Goal: Task Accomplishment & Management: Manage account settings

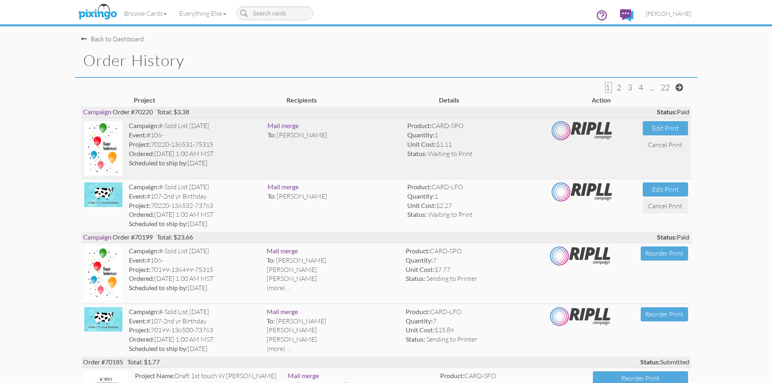
click at [100, 135] on img at bounding box center [103, 148] width 38 height 54
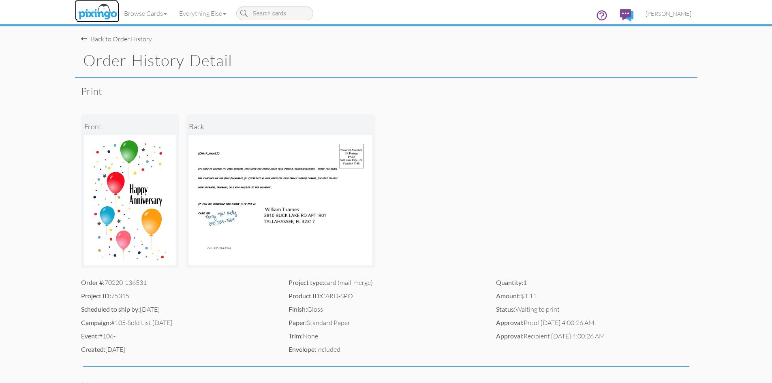
click at [102, 10] on img at bounding box center [97, 12] width 43 height 20
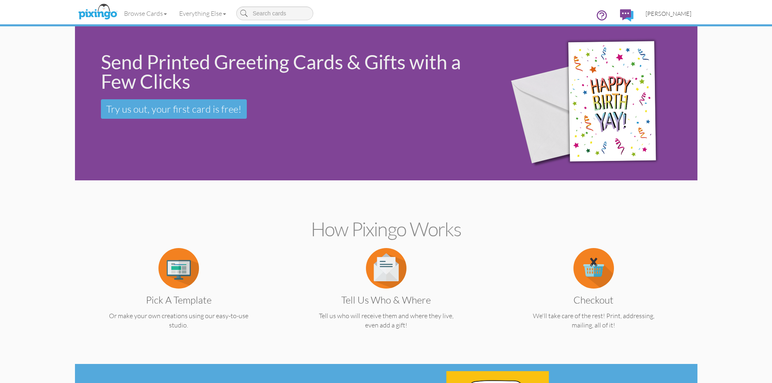
click at [678, 15] on span "[PERSON_NAME]" at bounding box center [668, 13] width 46 height 7
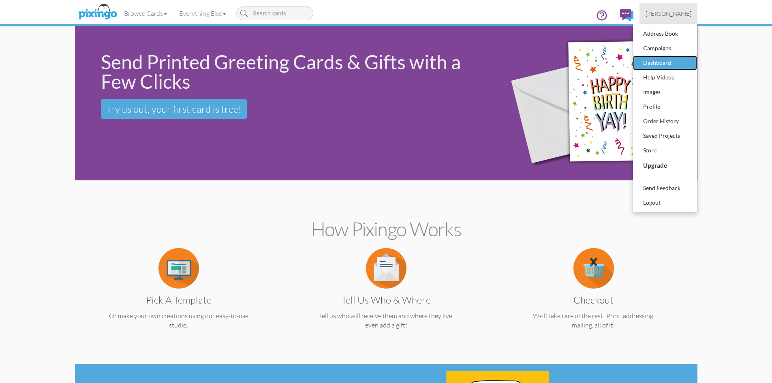
click at [656, 62] on div "Dashboard" at bounding box center [665, 63] width 48 height 12
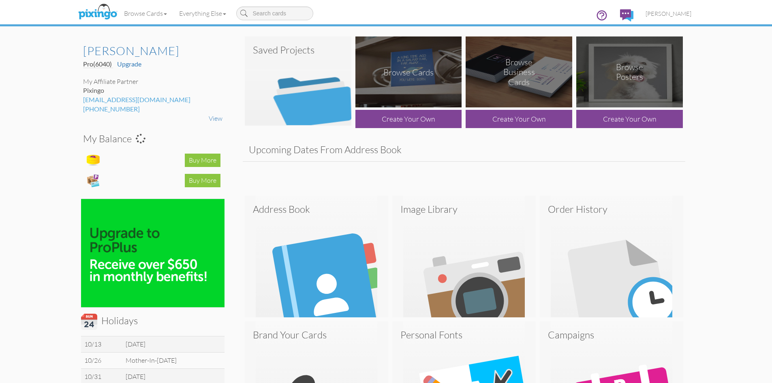
click at [271, 71] on img at bounding box center [298, 80] width 107 height 89
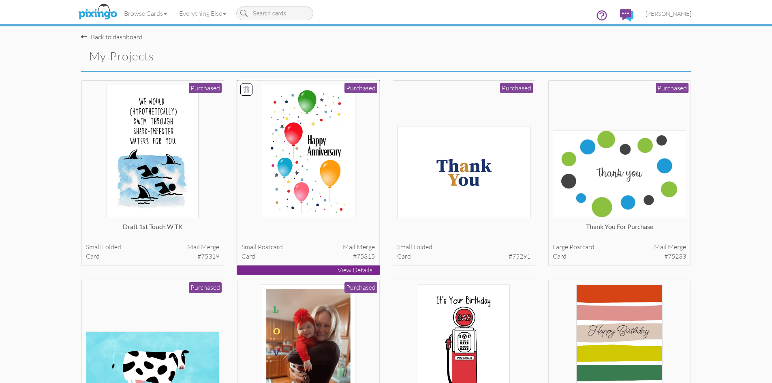
click at [308, 146] on img at bounding box center [308, 151] width 95 height 133
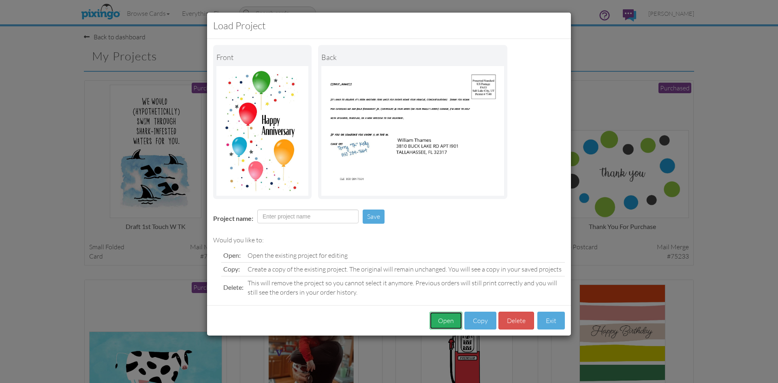
click at [447, 319] on button "Open" at bounding box center [445, 320] width 33 height 18
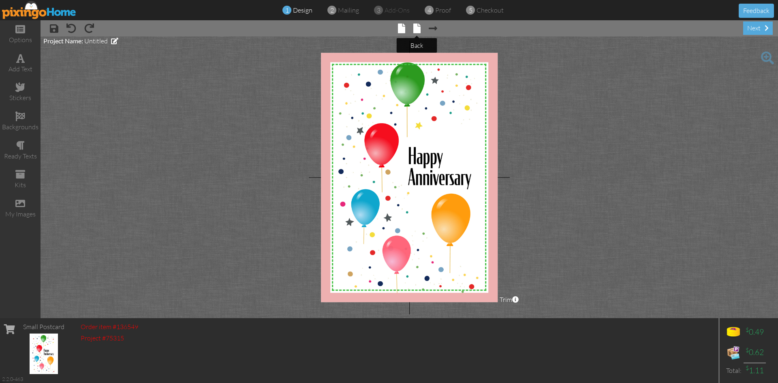
click at [418, 30] on span at bounding box center [416, 28] width 7 height 10
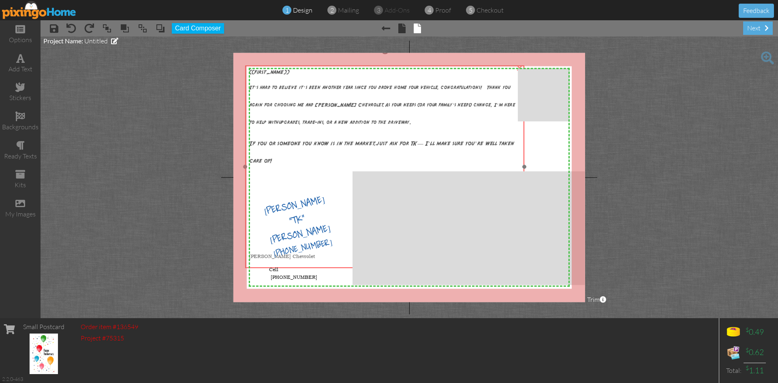
drag, startPoint x: 486, startPoint y: 90, endPoint x: 484, endPoint y: 77, distance: 13.1
click at [484, 77] on span "It’s hard to believe it’s been another year since you drove home your vehicle, …" at bounding box center [382, 101] width 266 height 49
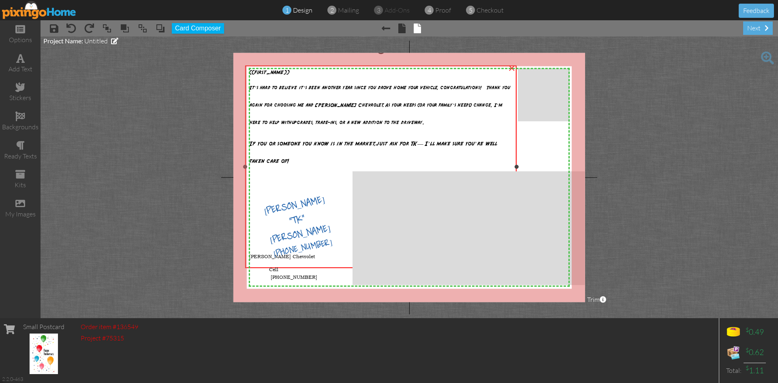
drag, startPoint x: 525, startPoint y: 167, endPoint x: 517, endPoint y: 166, distance: 7.7
click at [517, 166] on div at bounding box center [516, 166] width 4 height 4
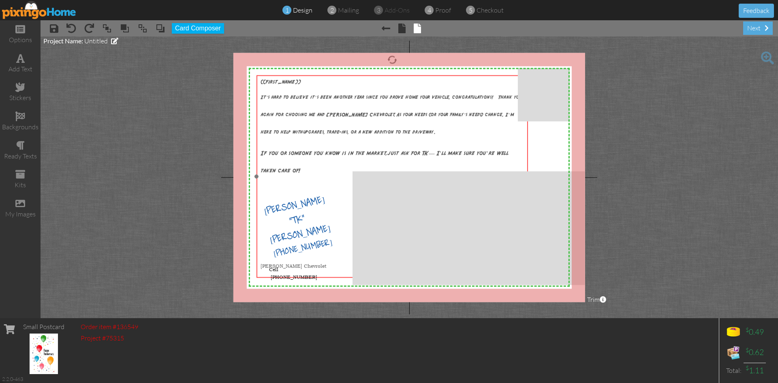
drag, startPoint x: 404, startPoint y: 78, endPoint x: 415, endPoint y: 87, distance: 14.9
click at [415, 87] on span "It’s hard to believe it’s been another year since you drove home your vehicle, …" at bounding box center [390, 111] width 261 height 49
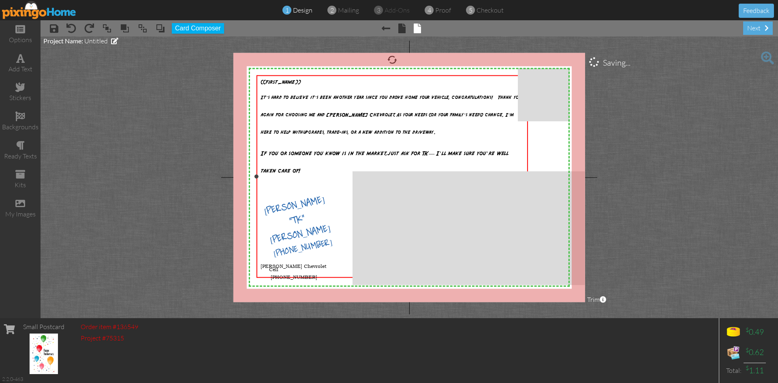
click at [326, 246] on p at bounding box center [391, 240] width 263 height 17
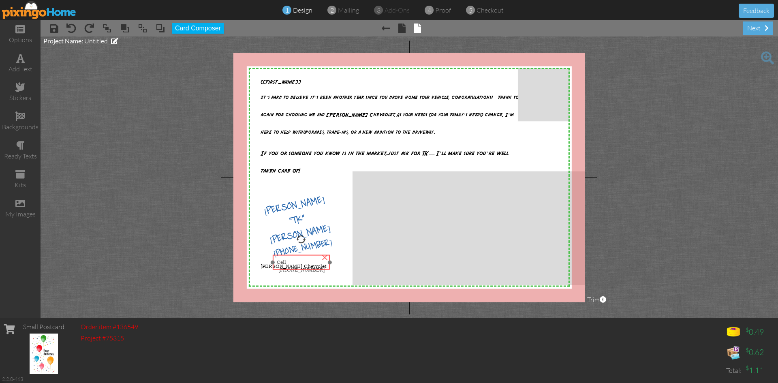
drag, startPoint x: 307, startPoint y: 266, endPoint x: 315, endPoint y: 259, distance: 10.6
click at [315, 259] on div "Cell [PHONE_NUMBER]" at bounding box center [301, 266] width 49 height 14
click at [323, 257] on div "×" at bounding box center [324, 256] width 13 height 13
click at [159, 121] on project-studio-wrapper "X X X X X X X X X X X X X X X X X X X X X X X X X X X X X X X X X X X X X X X X…" at bounding box center [409, 176] width 737 height 281
click at [49, 9] on img at bounding box center [39, 10] width 75 height 18
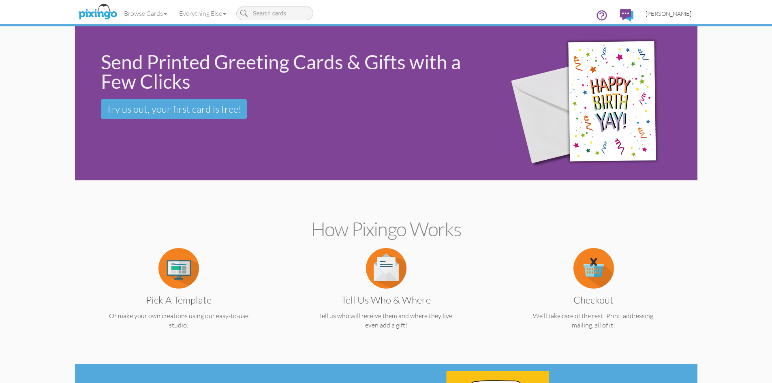
click at [676, 14] on span "[PERSON_NAME]" at bounding box center [668, 13] width 46 height 7
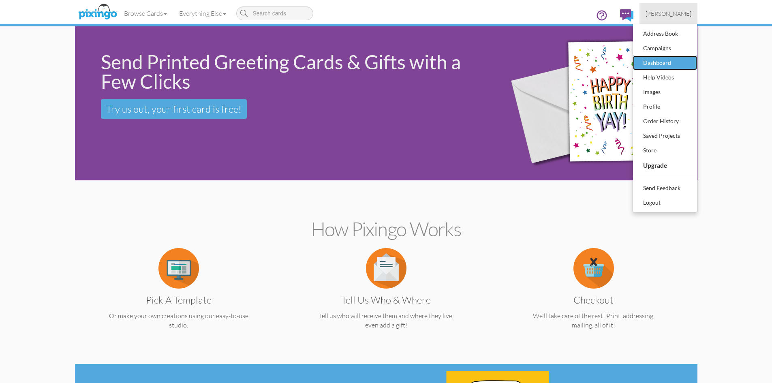
click at [653, 60] on div "Dashboard" at bounding box center [665, 63] width 48 height 12
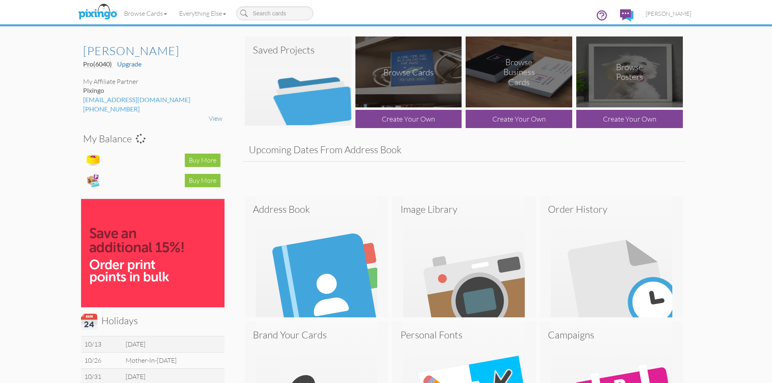
click at [298, 55] on img at bounding box center [298, 80] width 107 height 89
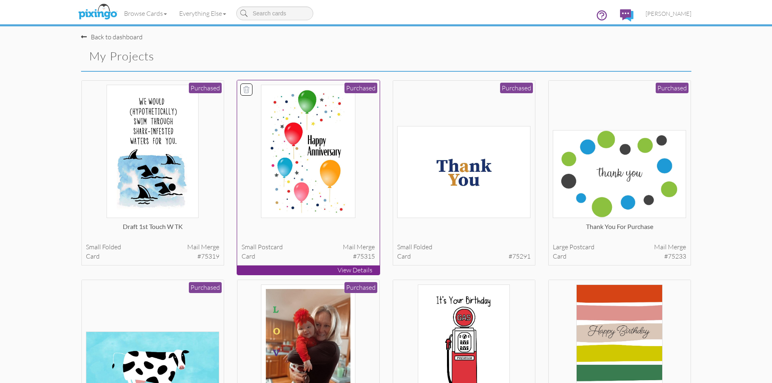
click at [358, 270] on p "View Details" at bounding box center [308, 269] width 143 height 9
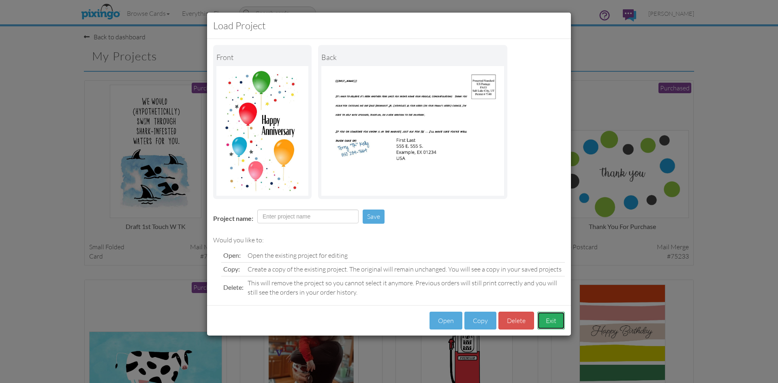
click at [552, 319] on button "Exit" at bounding box center [551, 320] width 28 height 18
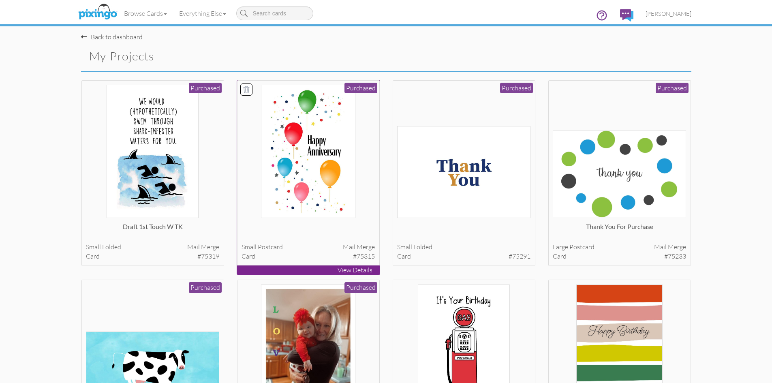
click at [339, 270] on p "View Details" at bounding box center [308, 269] width 143 height 9
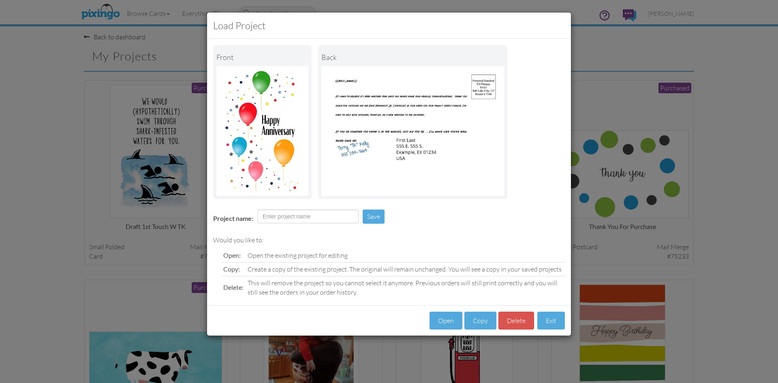
click at [500, 223] on div "Project name: Save" at bounding box center [389, 217] width 364 height 28
click at [556, 320] on button "Exit" at bounding box center [551, 320] width 28 height 18
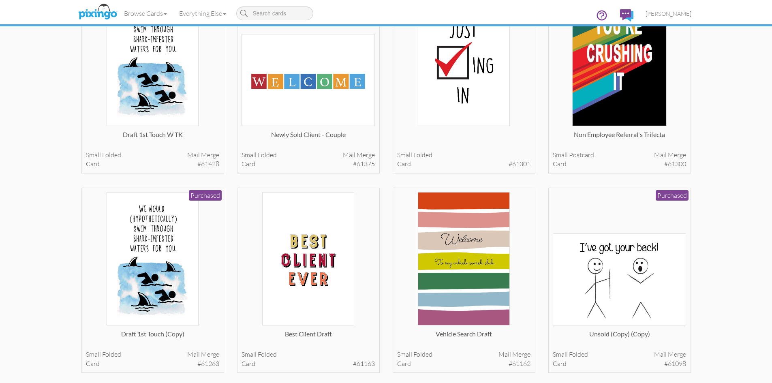
scroll to position [689, 0]
